Goal: Task Accomplishment & Management: Manage account settings

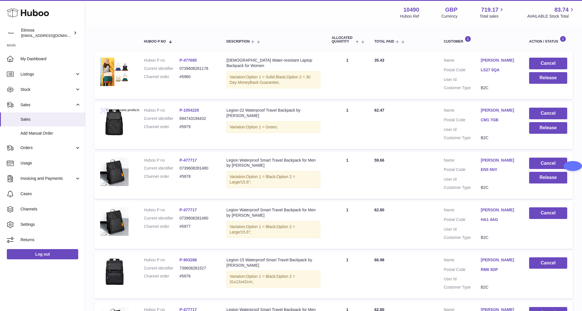
scroll to position [85, 0]
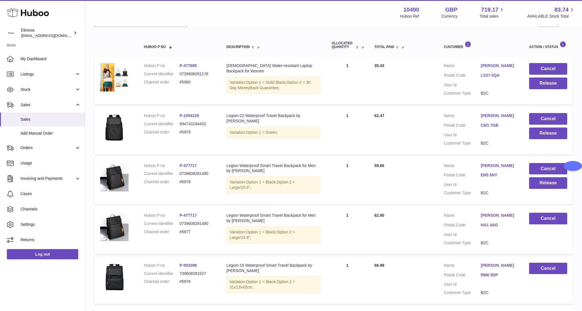
drag, startPoint x: 35, startPoint y: 285, endPoint x: 44, endPoint y: 284, distance: 8.9
click at [37, 285] on div "Huboo Etinosa Wolphuk@gmail.com Main My Dashboard Listings Not with Huboo Listi…" at bounding box center [42, 155] width 85 height 311
click at [545, 136] on button "Release" at bounding box center [548, 134] width 38 height 12
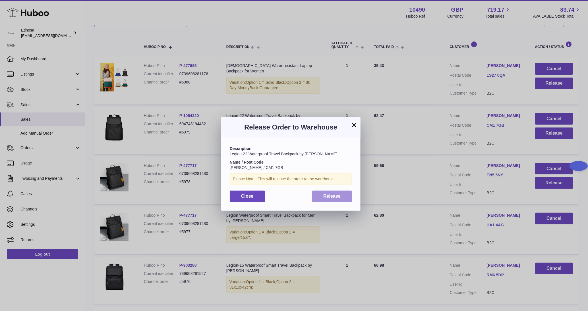
click at [343, 200] on button "Release" at bounding box center [332, 197] width 40 height 12
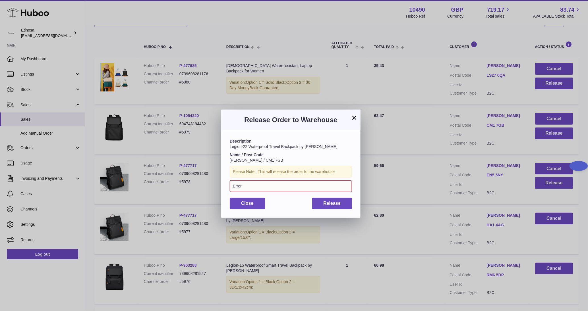
click at [352, 117] on button "×" at bounding box center [354, 117] width 7 height 7
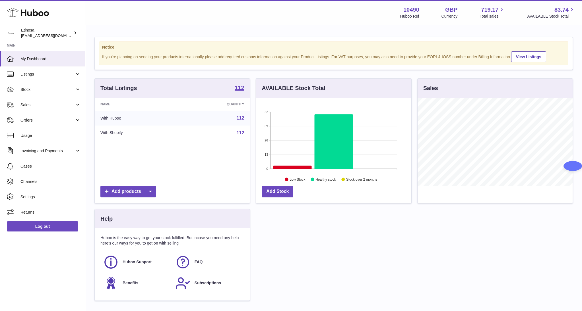
scroll to position [89, 155]
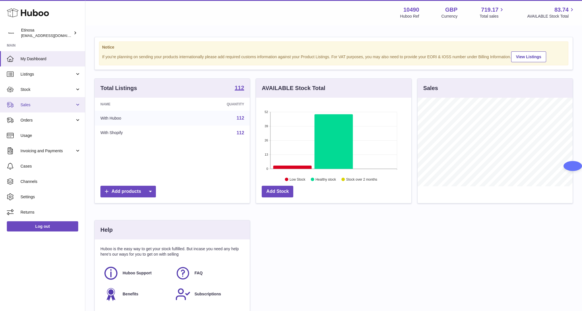
click at [53, 106] on span "Sales" at bounding box center [47, 104] width 54 height 5
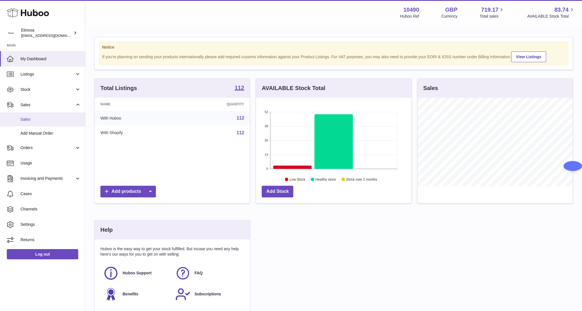
click at [49, 122] on link "Sales" at bounding box center [42, 120] width 85 height 14
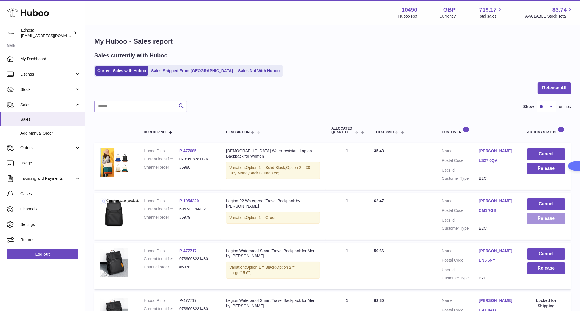
click at [537, 223] on button "Release" at bounding box center [546, 219] width 38 height 12
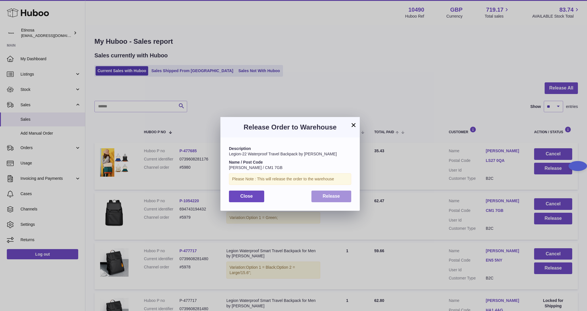
click at [330, 199] on button "Release" at bounding box center [331, 197] width 40 height 12
